Goal: Navigation & Orientation: Find specific page/section

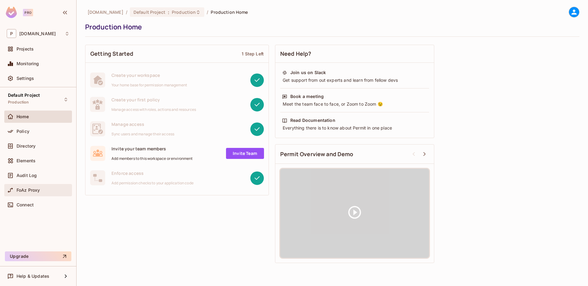
click at [25, 191] on span "FoAz Proxy" at bounding box center [29, 190] width 24 height 5
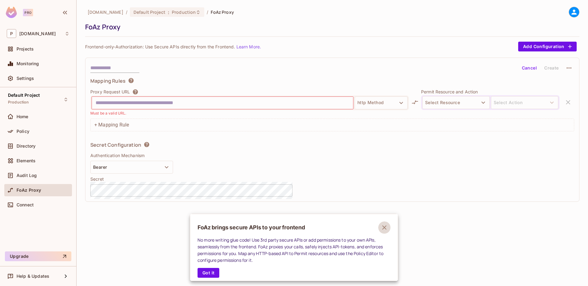
click at [385, 229] on icon "button" at bounding box center [384, 227] width 7 height 7
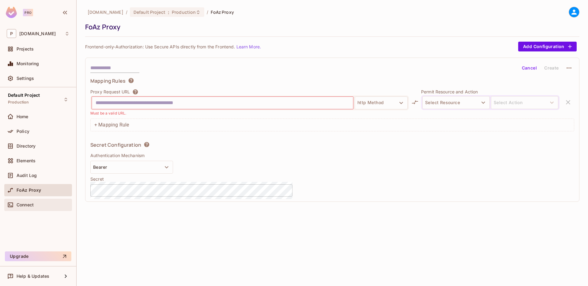
click at [38, 203] on div "Connect" at bounding box center [43, 205] width 53 height 5
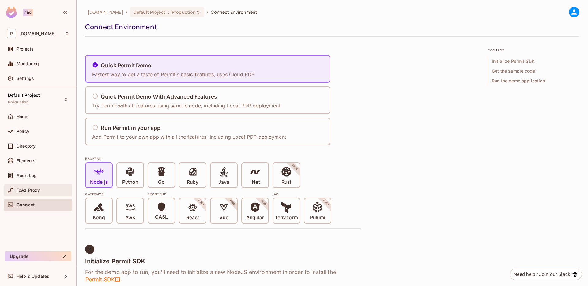
click at [34, 192] on span "FoAz Proxy" at bounding box center [29, 190] width 24 height 5
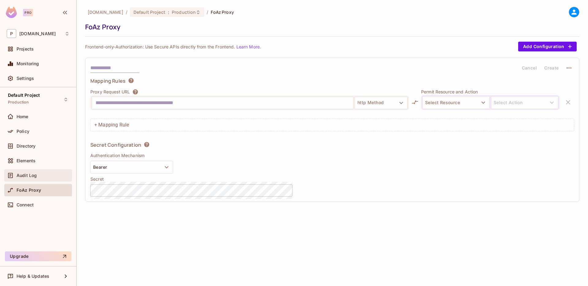
click at [32, 173] on span "Audit Log" at bounding box center [27, 175] width 20 height 5
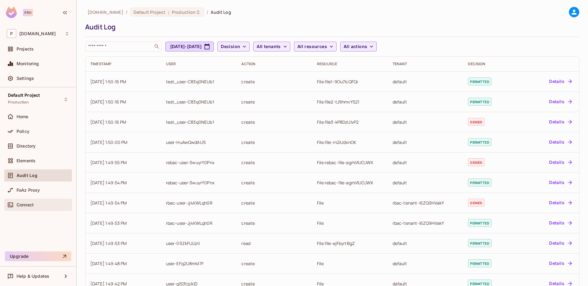
click at [34, 200] on div "Connect" at bounding box center [38, 205] width 68 height 12
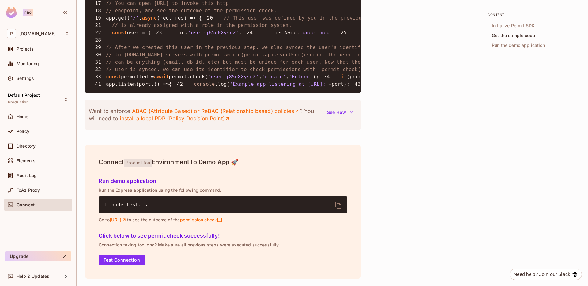
scroll to position [727, 0]
click at [34, 66] on div "Monitoring" at bounding box center [38, 63] width 63 height 7
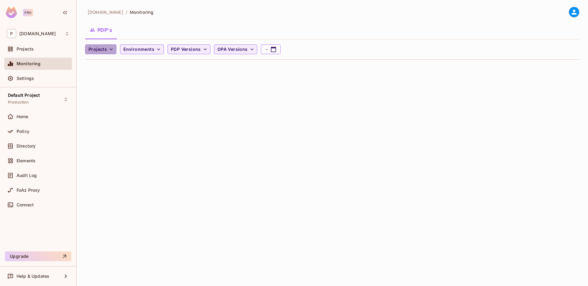
click at [104, 48] on span "Projects" at bounding box center [98, 50] width 18 height 8
click at [148, 24] on div at bounding box center [294, 143] width 588 height 286
click at [144, 47] on span "Environments" at bounding box center [138, 50] width 31 height 8
click at [154, 28] on div at bounding box center [294, 143] width 588 height 286
click at [185, 50] on span "PDP Versions" at bounding box center [186, 50] width 30 height 8
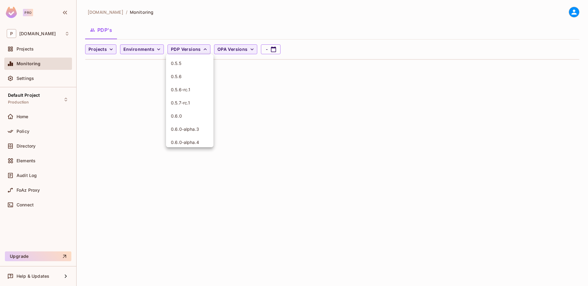
click at [195, 34] on div at bounding box center [294, 143] width 588 height 286
click at [199, 46] on button "PDP Versions" at bounding box center [189, 49] width 43 height 10
click at [306, 116] on div at bounding box center [294, 143] width 588 height 286
click at [271, 50] on icon "button" at bounding box center [274, 49] width 6 height 6
select select "*"
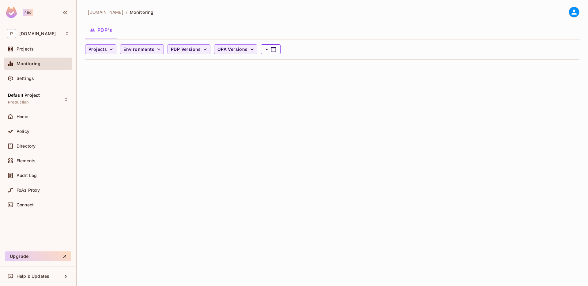
select select "****"
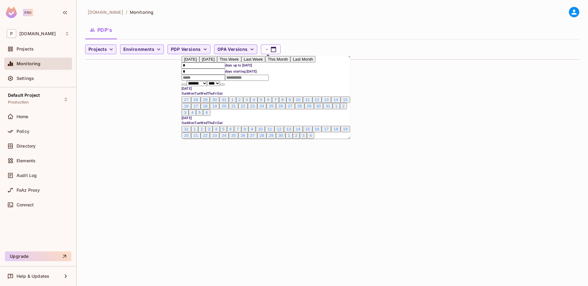
click at [195, 62] on span "Today" at bounding box center [190, 59] width 13 height 5
type input "*"
type input "**********"
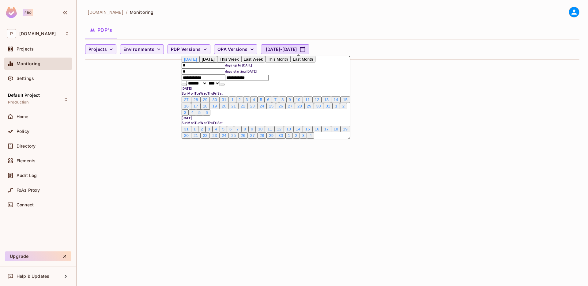
click at [242, 31] on div "PDP's" at bounding box center [332, 29] width 494 height 15
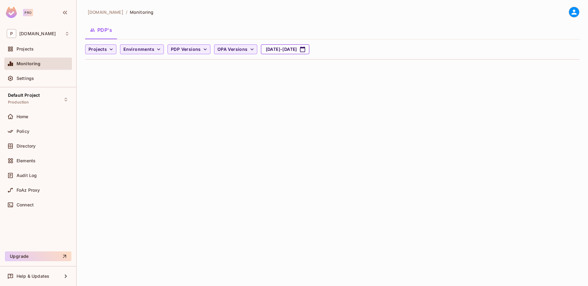
click at [278, 48] on button "Aug 22, 2025 - Aug 22, 2025" at bounding box center [285, 49] width 48 height 10
select select "*"
select select "****"
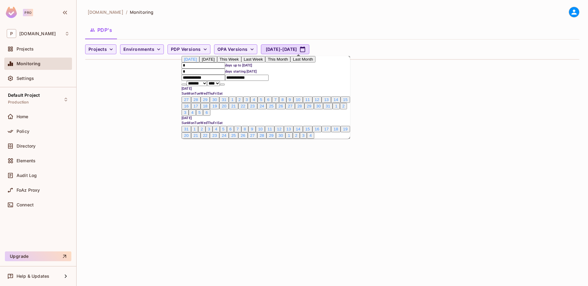
click at [197, 62] on span "Today" at bounding box center [190, 59] width 13 height 5
click at [164, 106] on div "permit.io / Monitoring PDP's Projects Environments PDP Versions OPA Versions Au…" at bounding box center [333, 143] width 512 height 286
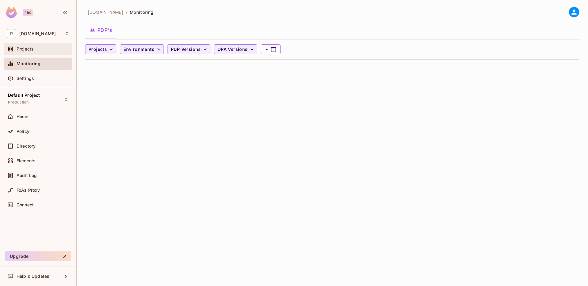
click at [37, 51] on div "Projects" at bounding box center [43, 49] width 53 height 5
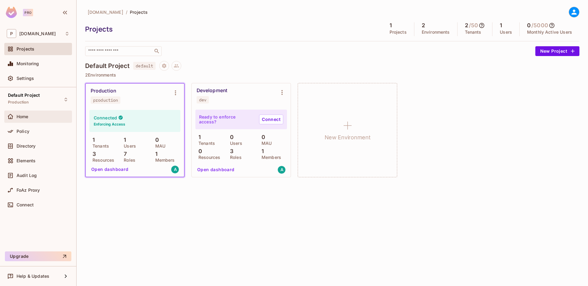
click at [32, 114] on div "Home" at bounding box center [38, 116] width 63 height 7
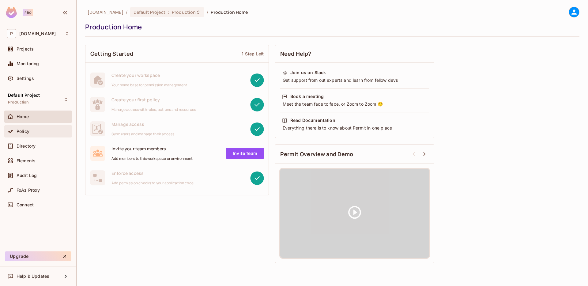
click at [31, 126] on div "Policy" at bounding box center [38, 131] width 68 height 12
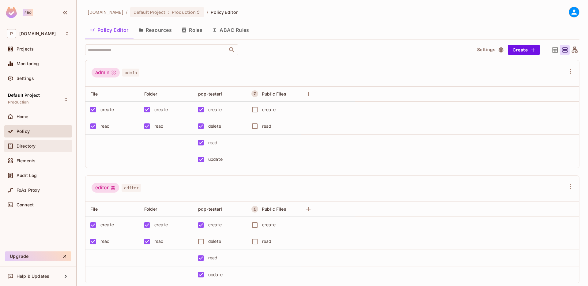
click at [28, 142] on div "Directory" at bounding box center [38, 146] width 68 height 12
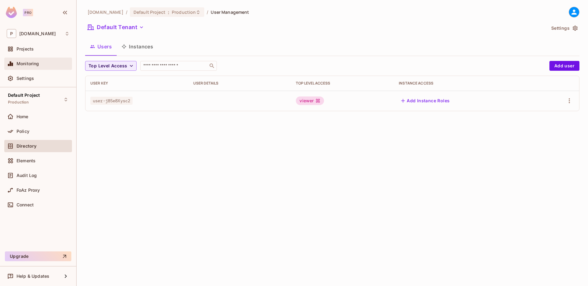
click at [33, 65] on span "Monitoring" at bounding box center [28, 63] width 23 height 5
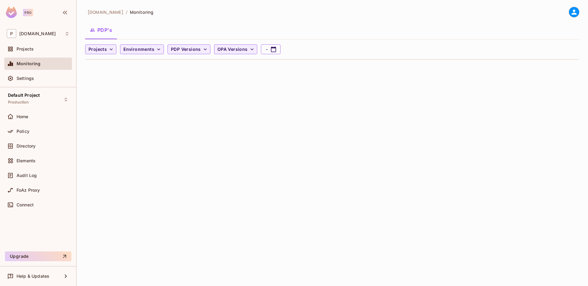
click at [108, 30] on button "PDP's" at bounding box center [101, 29] width 32 height 15
click at [108, 47] on icon "button" at bounding box center [111, 49] width 6 height 6
click at [143, 33] on div at bounding box center [294, 143] width 588 height 286
click at [143, 51] on span "Environments" at bounding box center [138, 50] width 31 height 8
click at [155, 30] on div at bounding box center [294, 143] width 588 height 286
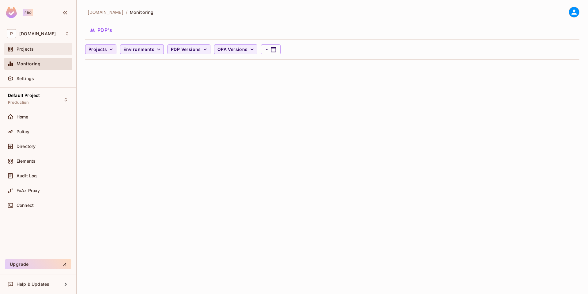
click at [28, 50] on span "Projects" at bounding box center [25, 49] width 17 height 5
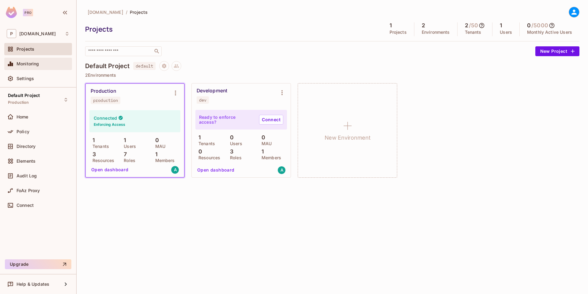
click at [37, 66] on span "Monitoring" at bounding box center [28, 63] width 23 height 5
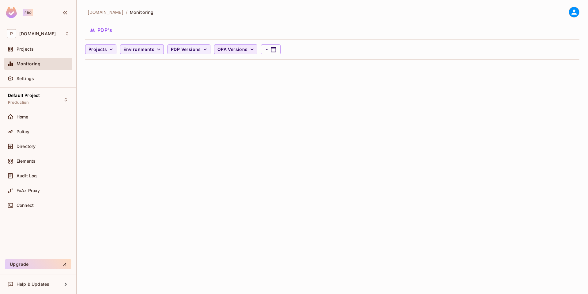
click at [243, 50] on span "OPA Versions" at bounding box center [233, 50] width 30 height 8
click at [184, 48] on div at bounding box center [294, 147] width 588 height 294
click at [190, 49] on span "PDP Versions" at bounding box center [186, 50] width 30 height 8
click at [190, 38] on div at bounding box center [294, 147] width 588 height 294
click at [146, 51] on span "Environments" at bounding box center [138, 50] width 31 height 8
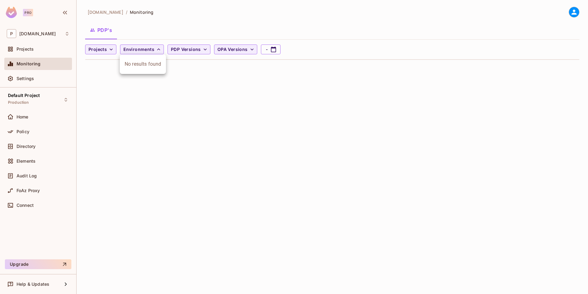
click at [102, 48] on div at bounding box center [294, 147] width 588 height 294
click at [104, 49] on span "Projects" at bounding box center [98, 50] width 18 height 8
click at [144, 28] on div at bounding box center [294, 147] width 588 height 294
click at [26, 116] on span "Home" at bounding box center [23, 116] width 12 height 5
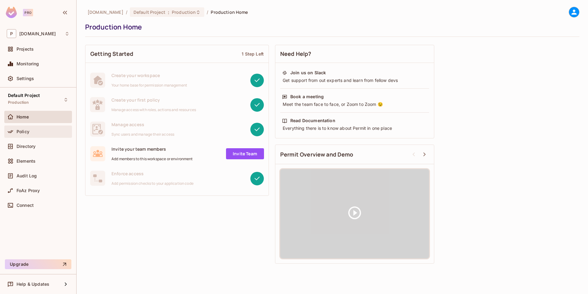
click at [25, 133] on span "Policy" at bounding box center [23, 131] width 13 height 5
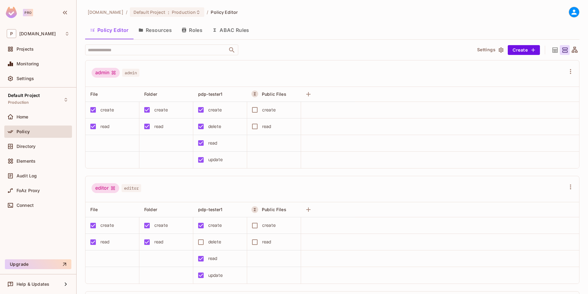
click at [157, 32] on button "Resources" at bounding box center [155, 29] width 43 height 15
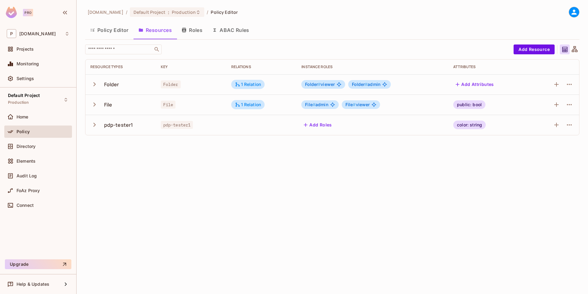
click at [195, 29] on button "Roles" at bounding box center [192, 29] width 31 height 15
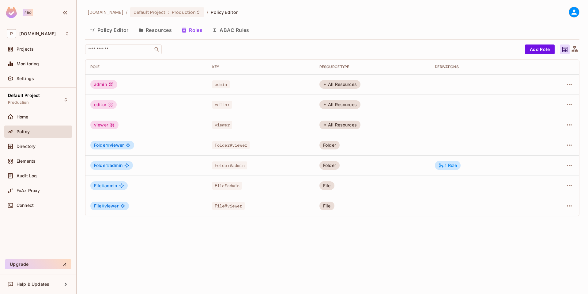
click at [216, 31] on icon "button" at bounding box center [214, 30] width 5 height 5
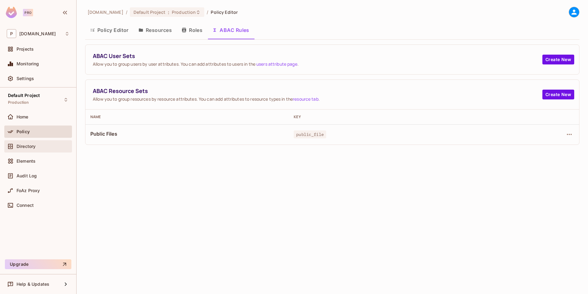
click at [25, 141] on div "Directory" at bounding box center [38, 146] width 68 height 12
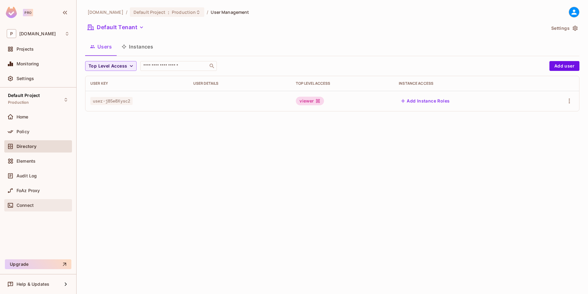
click at [35, 202] on div "Connect" at bounding box center [38, 204] width 63 height 7
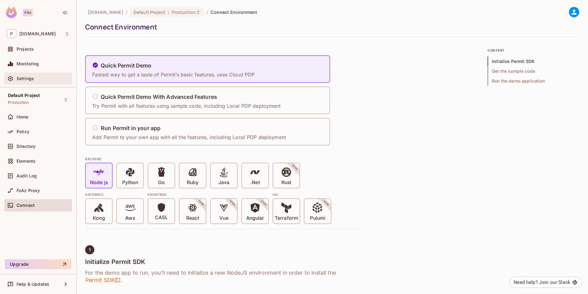
click at [48, 73] on div "Settings" at bounding box center [38, 78] width 68 height 12
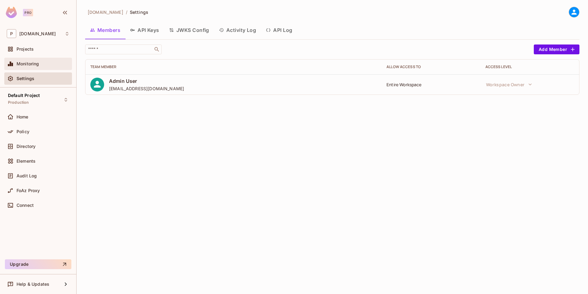
click at [34, 64] on span "Monitoring" at bounding box center [28, 63] width 23 height 5
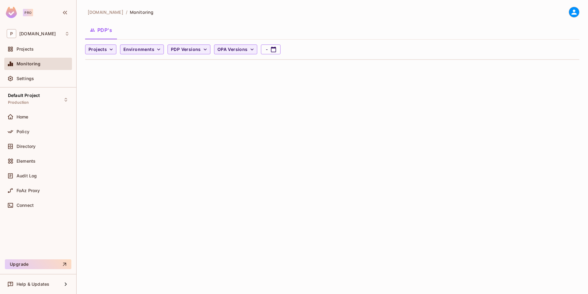
click at [570, 12] on icon at bounding box center [574, 12] width 8 height 8
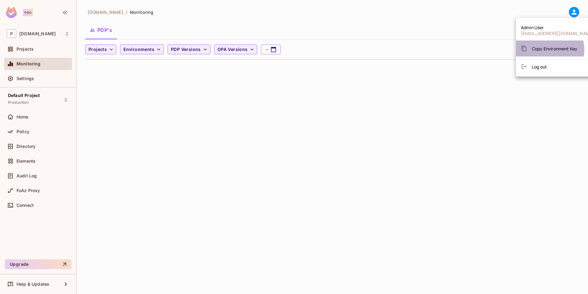
click at [546, 50] on span "Copy Environment Key" at bounding box center [554, 49] width 45 height 6
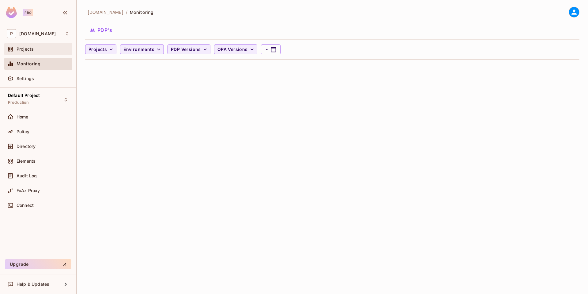
click at [35, 53] on div "Projects" at bounding box center [38, 49] width 68 height 12
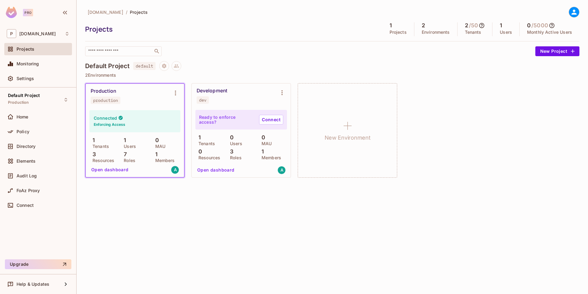
click at [267, 43] on div "[DOMAIN_NAME] / Projects Projects 1 Projects 2 Environments 2 / 50 Tenants 1 Us…" at bounding box center [332, 31] width 494 height 49
click at [33, 70] on div "Monitoring" at bounding box center [38, 65] width 68 height 15
click at [33, 68] on div "Monitoring" at bounding box center [38, 64] width 68 height 12
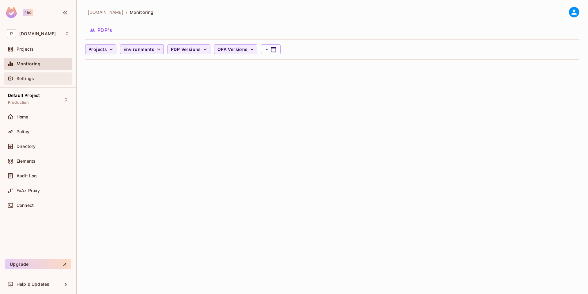
click at [33, 75] on div "Settings" at bounding box center [38, 78] width 63 height 7
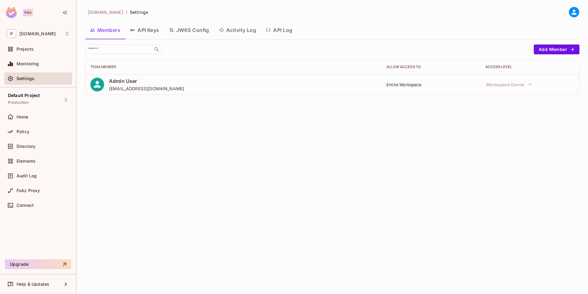
click at [174, 157] on div "[DOMAIN_NAME] / Settings Members API Keys JWKS Config Activity Log API Log ​ Ad…" at bounding box center [333, 147] width 512 height 294
click at [42, 178] on div "Audit Log" at bounding box center [38, 175] width 63 height 7
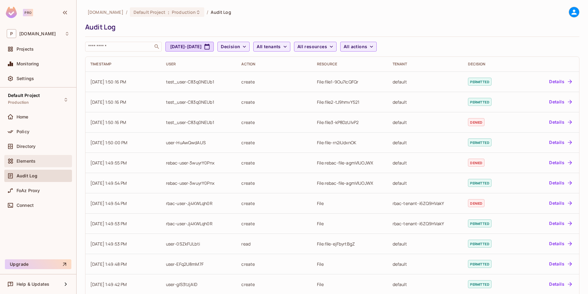
click at [41, 161] on div "Elements" at bounding box center [43, 160] width 53 height 5
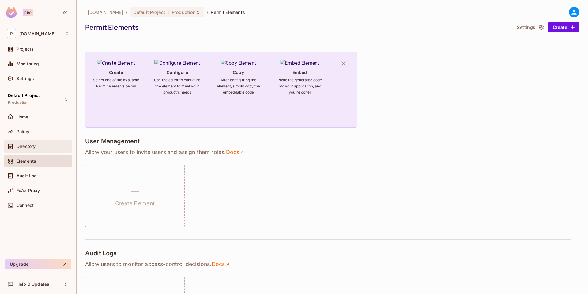
click at [40, 149] on div "Directory" at bounding box center [38, 145] width 63 height 7
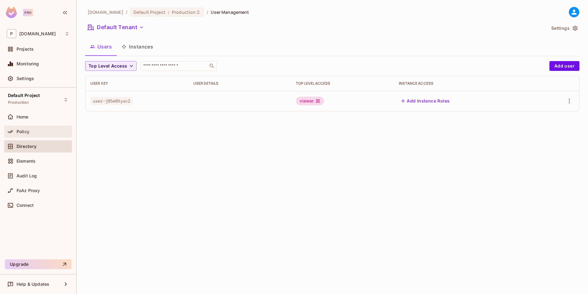
click at [38, 134] on div "Policy" at bounding box center [38, 131] width 63 height 7
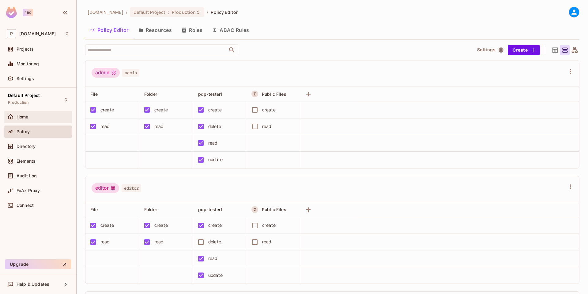
click at [30, 116] on div "Home" at bounding box center [43, 116] width 53 height 5
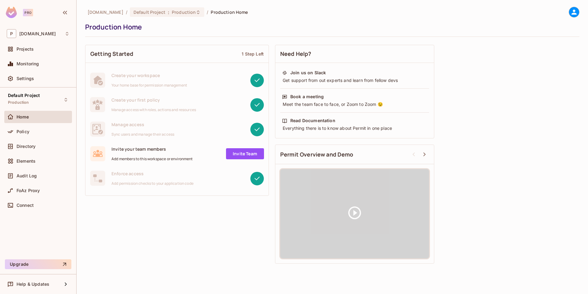
click at [253, 155] on link "Invite Team" at bounding box center [245, 153] width 38 height 11
click at [42, 75] on div "Settings" at bounding box center [38, 78] width 63 height 7
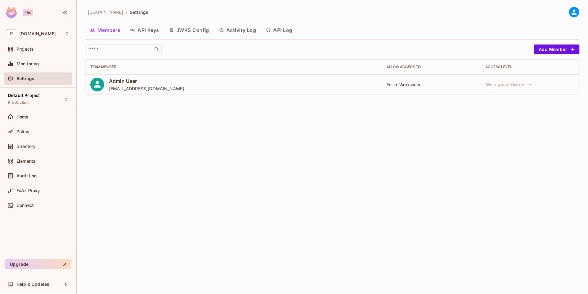
click at [290, 34] on button "API Log" at bounding box center [279, 29] width 36 height 15
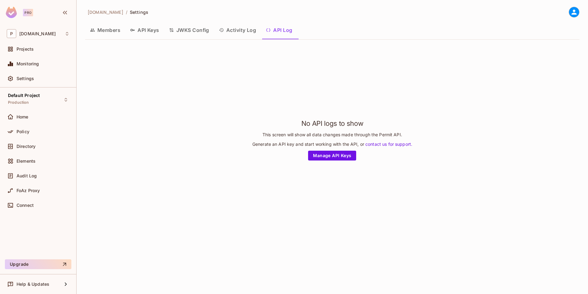
click at [252, 32] on button "Activity Log" at bounding box center [237, 29] width 47 height 15
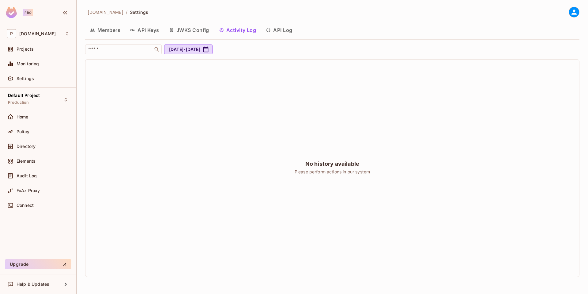
click at [278, 34] on button "API Log" at bounding box center [279, 29] width 36 height 15
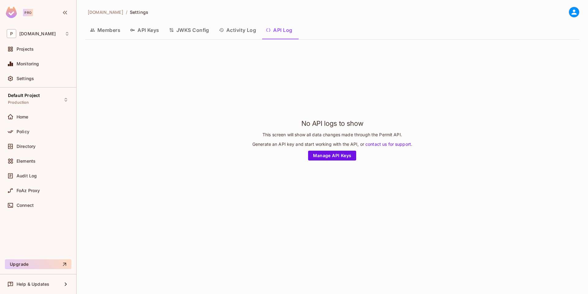
click at [256, 29] on button "Activity Log" at bounding box center [237, 29] width 47 height 15
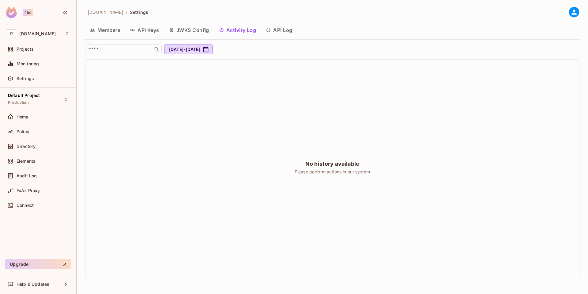
click at [208, 29] on button "JWKS Config" at bounding box center [189, 29] width 50 height 15
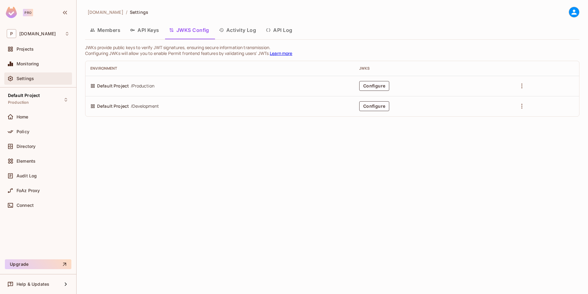
click at [30, 78] on span "Settings" at bounding box center [25, 78] width 17 height 5
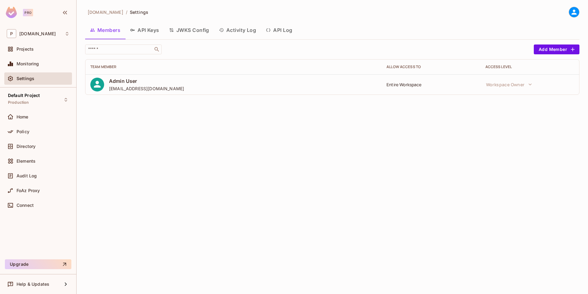
click at [294, 30] on button "API Log" at bounding box center [279, 29] width 36 height 15
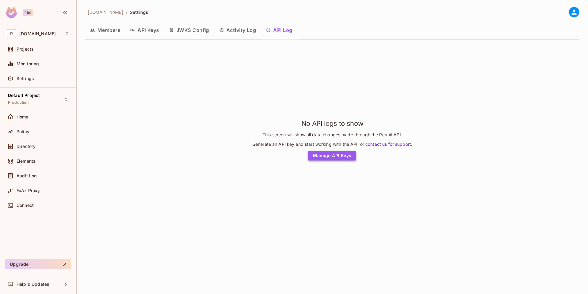
click at [335, 160] on link "Manage API Keys" at bounding box center [332, 155] width 48 height 10
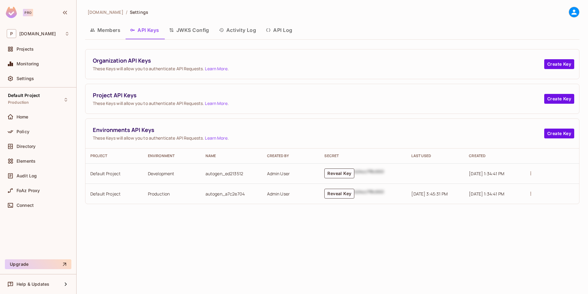
click at [277, 32] on button "API Log" at bounding box center [279, 29] width 36 height 15
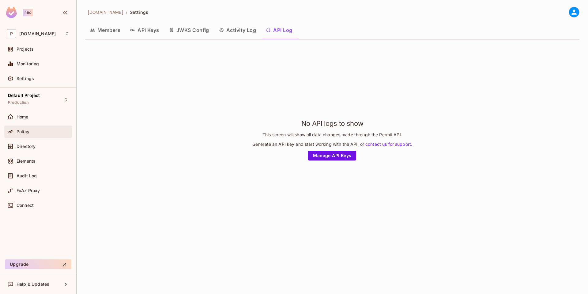
click at [32, 130] on div "Policy" at bounding box center [43, 131] width 53 height 5
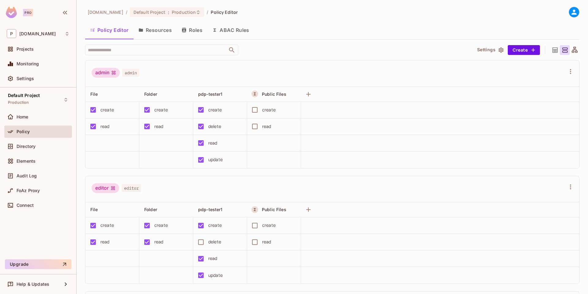
click at [152, 35] on button "Resources" at bounding box center [155, 29] width 43 height 15
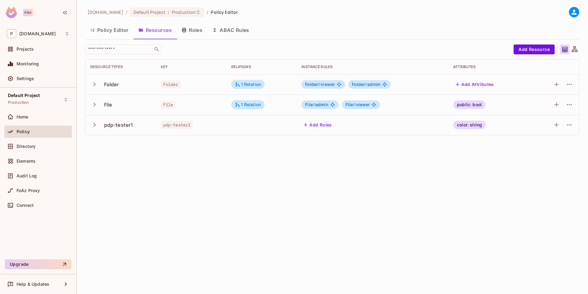
click at [104, 33] on button "Policy Editor" at bounding box center [109, 29] width 48 height 15
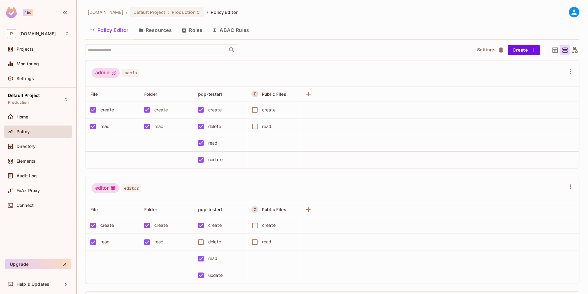
click at [167, 33] on button "Resources" at bounding box center [155, 29] width 43 height 15
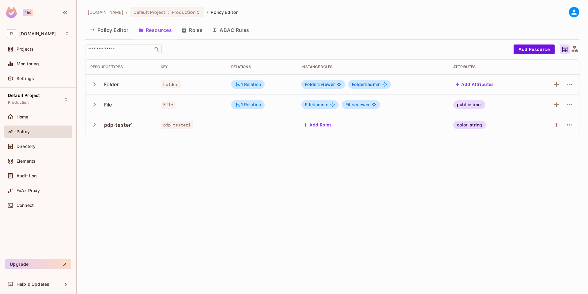
click at [200, 32] on button "Roles" at bounding box center [192, 29] width 31 height 15
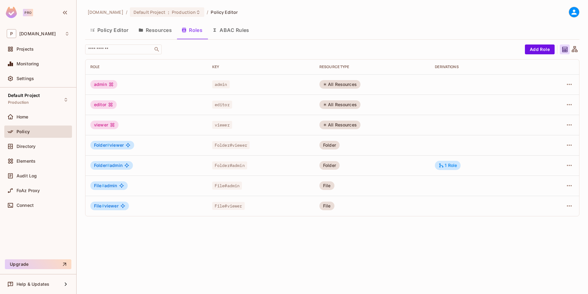
click at [231, 31] on button "ABAC Rules" at bounding box center [230, 29] width 47 height 15
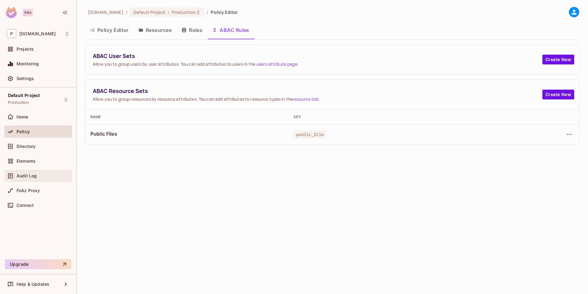
click at [36, 171] on div "Audit Log" at bounding box center [38, 175] width 68 height 12
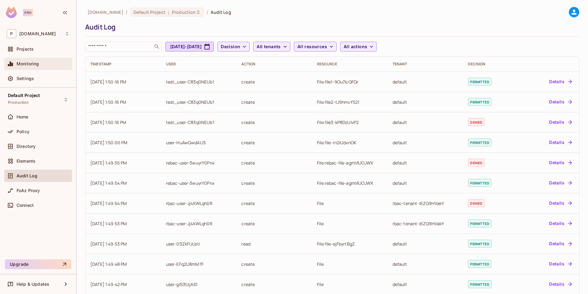
click at [41, 67] on div "Monitoring" at bounding box center [38, 63] width 63 height 7
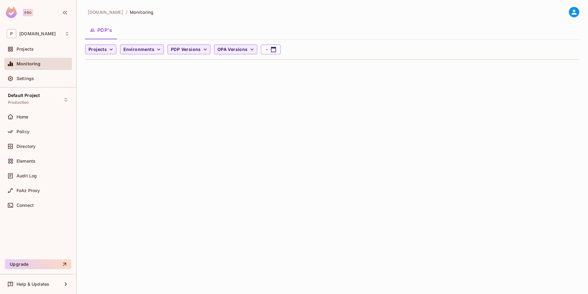
click at [172, 74] on div "permit.io / Monitoring PDP's Projects Environments PDP Versions OPA Versions -" at bounding box center [333, 147] width 512 height 294
click at [28, 49] on span "Projects" at bounding box center [25, 49] width 17 height 5
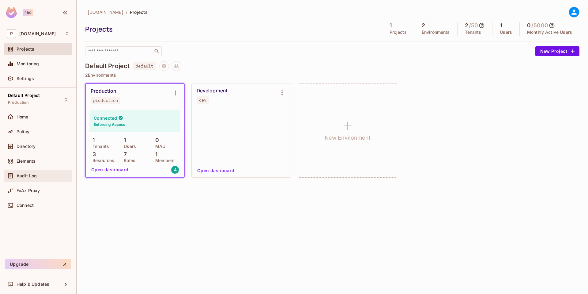
click at [27, 177] on span "Audit Log" at bounding box center [27, 175] width 20 height 5
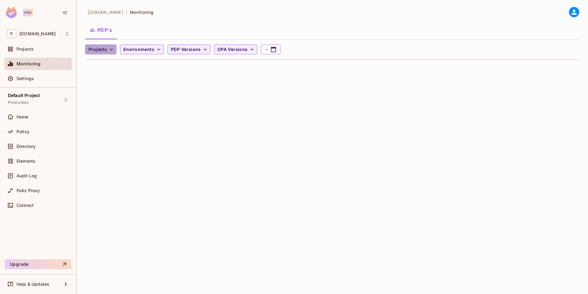
click at [104, 48] on span "Projects" at bounding box center [98, 50] width 18 height 8
click at [140, 28] on div at bounding box center [294, 147] width 588 height 294
click at [288, 118] on div "permit.io / Monitoring PDP's Projects Environments PDP Versions OPA Versions -" at bounding box center [333, 147] width 512 height 294
click at [27, 114] on span "Home" at bounding box center [23, 116] width 12 height 5
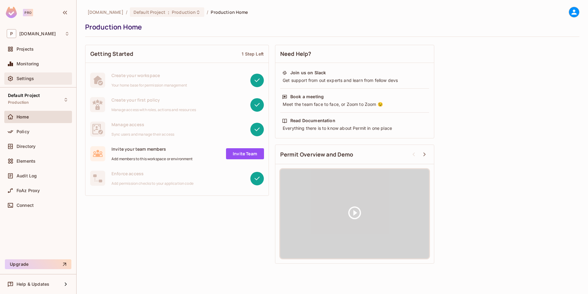
click at [31, 81] on div "Settings" at bounding box center [38, 78] width 63 height 7
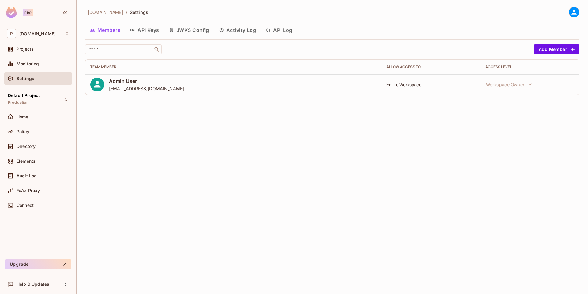
click at [230, 32] on button "Activity Log" at bounding box center [237, 29] width 47 height 15
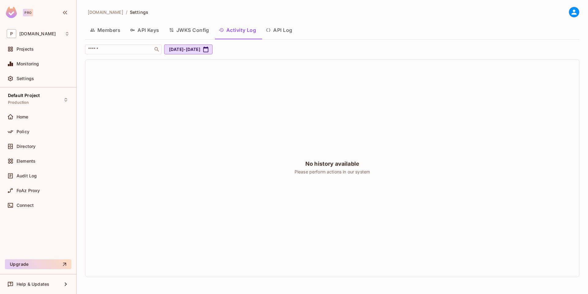
click at [271, 28] on icon "button" at bounding box center [269, 29] width 4 height 3
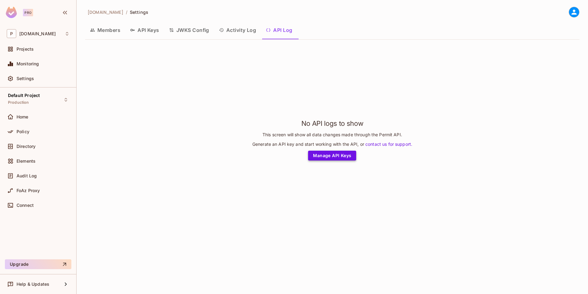
click at [350, 160] on link "Manage API Keys" at bounding box center [332, 155] width 48 height 10
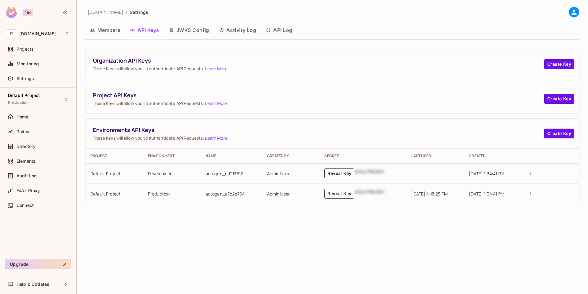
click at [180, 30] on button "JWKS Config" at bounding box center [189, 29] width 50 height 15
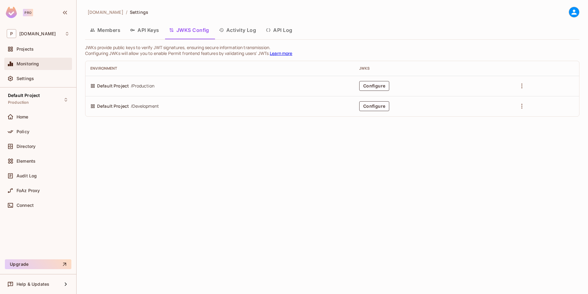
click at [28, 66] on span "Monitoring" at bounding box center [28, 63] width 23 height 5
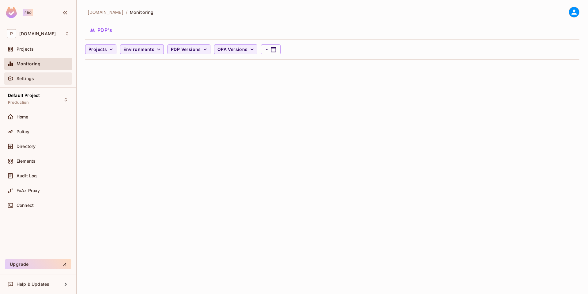
click at [32, 75] on div "Settings" at bounding box center [38, 78] width 63 height 7
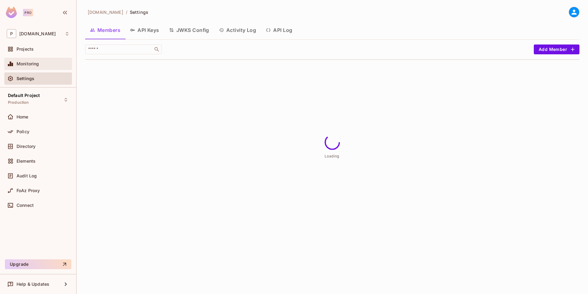
click at [39, 65] on span "Monitoring" at bounding box center [28, 63] width 23 height 5
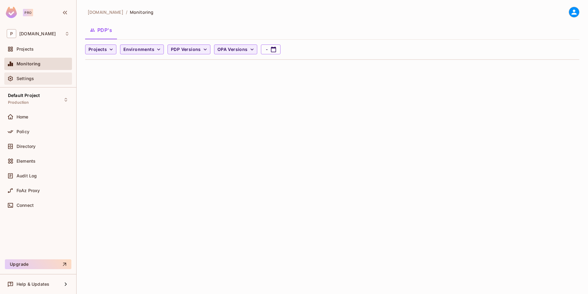
click at [27, 74] on div "Settings" at bounding box center [38, 78] width 68 height 12
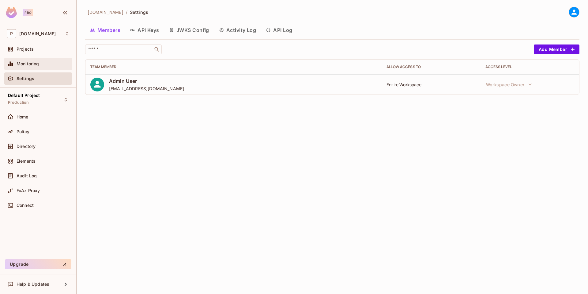
click at [29, 66] on span "Monitoring" at bounding box center [28, 63] width 23 height 5
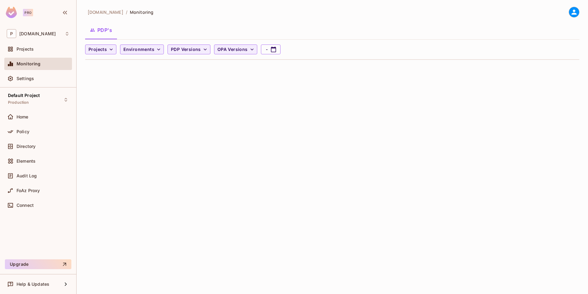
click at [299, 52] on div "Projects Environments PDP Versions OPA Versions -" at bounding box center [330, 49] width 491 height 10
click at [277, 51] on button "-" at bounding box center [271, 49] width 20 height 10
select select "*"
select select "****"
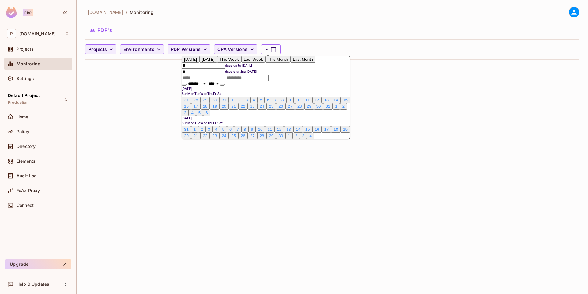
click at [313, 28] on div "PDP's" at bounding box center [332, 29] width 494 height 15
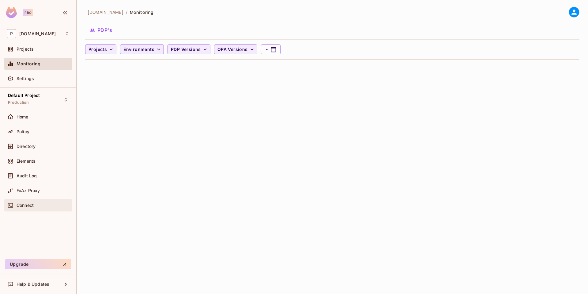
click at [30, 200] on div "Connect" at bounding box center [38, 205] width 68 height 12
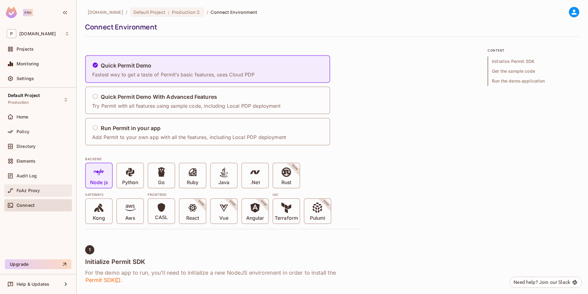
click at [31, 194] on div "FoAz Proxy" at bounding box center [38, 190] width 68 height 12
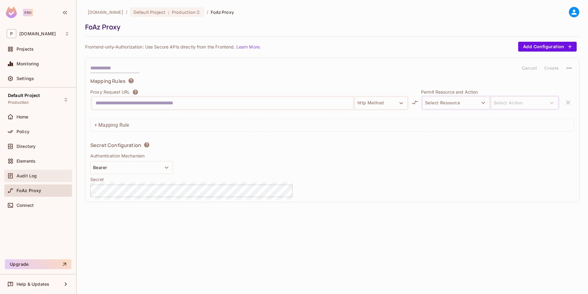
click at [30, 181] on div "Audit Log" at bounding box center [38, 175] width 68 height 12
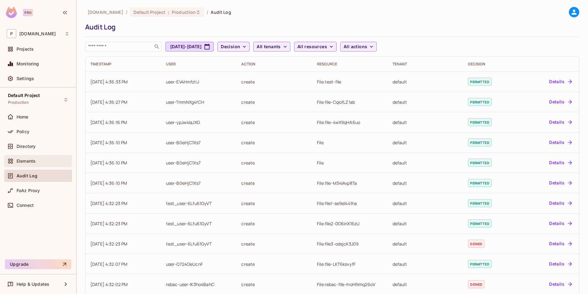
click at [33, 163] on span "Elements" at bounding box center [26, 160] width 19 height 5
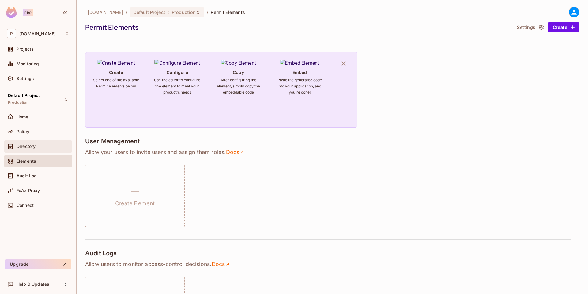
click at [25, 146] on span "Directory" at bounding box center [26, 146] width 19 height 5
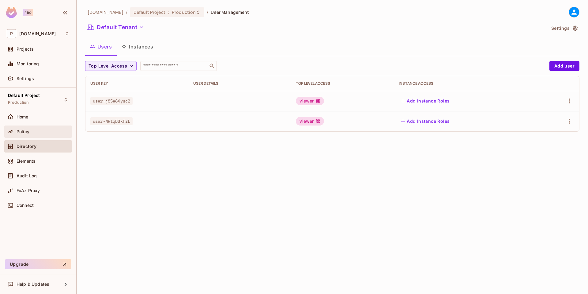
click at [28, 133] on span "Policy" at bounding box center [23, 131] width 13 height 5
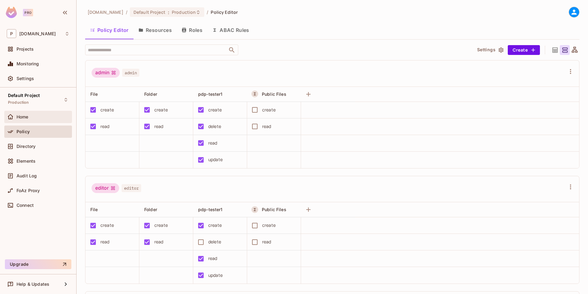
click at [28, 121] on div "Home" at bounding box center [38, 117] width 68 height 12
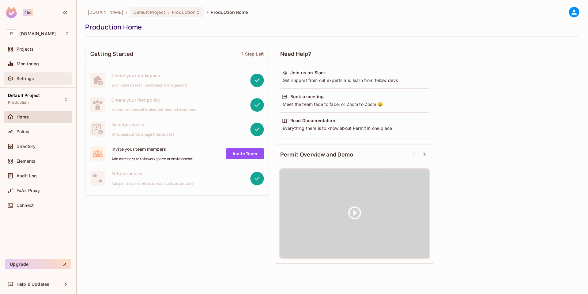
click at [28, 82] on div "Settings" at bounding box center [38, 78] width 63 height 7
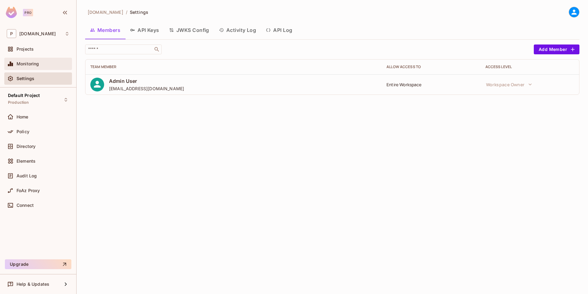
click at [31, 66] on div "Monitoring" at bounding box center [38, 63] width 63 height 7
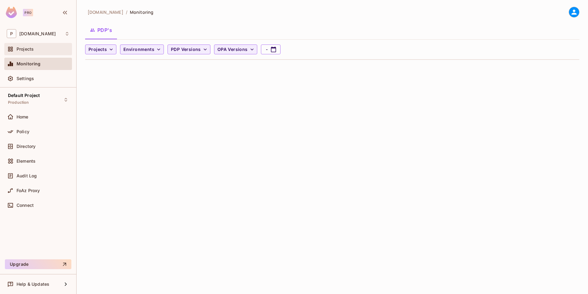
click at [31, 50] on span "Projects" at bounding box center [25, 49] width 17 height 5
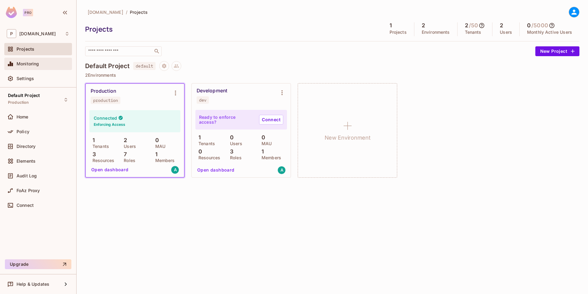
click at [48, 64] on div "Monitoring" at bounding box center [43, 63] width 53 height 5
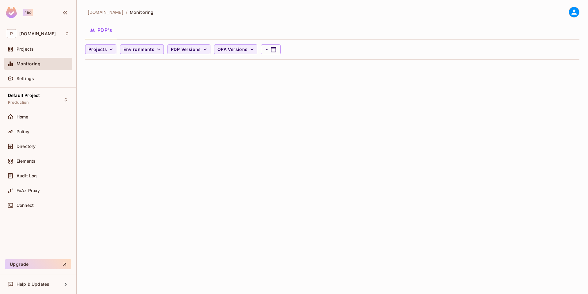
click at [151, 143] on div "permit.io / Monitoring PDP's Projects Environments PDP Versions OPA Versions -" at bounding box center [333, 147] width 512 height 294
click at [145, 121] on div "permit.io / Monitoring PDP's Projects Environments PDP Versions OPA Versions -" at bounding box center [333, 147] width 512 height 294
click at [188, 148] on div "permit.io / Monitoring PDP's Projects Environments PDP Versions OPA Versions -" at bounding box center [333, 147] width 512 height 294
